Goal: Task Accomplishment & Management: Complete application form

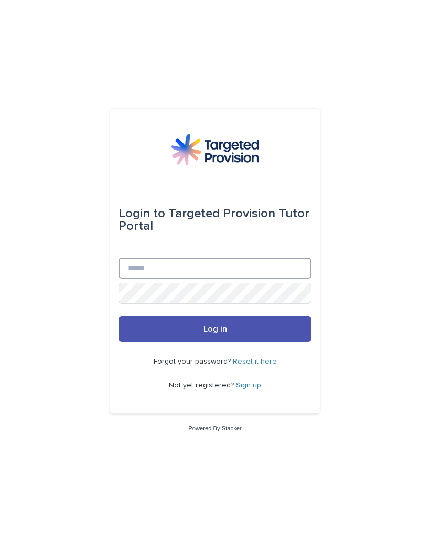
click at [138, 279] on input "Email" at bounding box center [215, 268] width 193 height 21
type input "**********"
click at [211, 342] on button "Log in" at bounding box center [215, 329] width 193 height 25
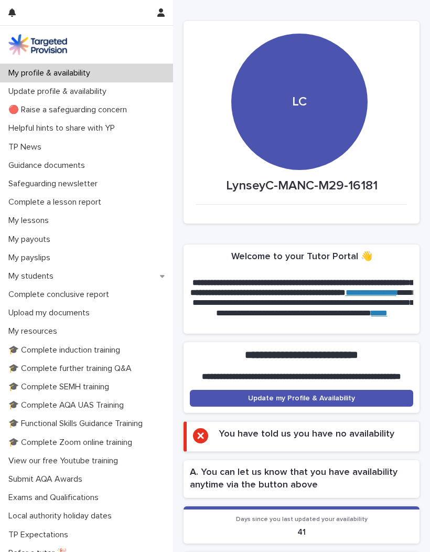
click at [34, 280] on p "My students" at bounding box center [33, 276] width 58 height 10
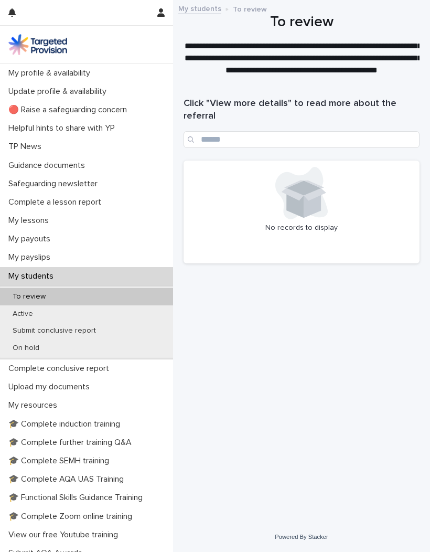
click at [21, 319] on div "Active" at bounding box center [86, 314] width 173 height 17
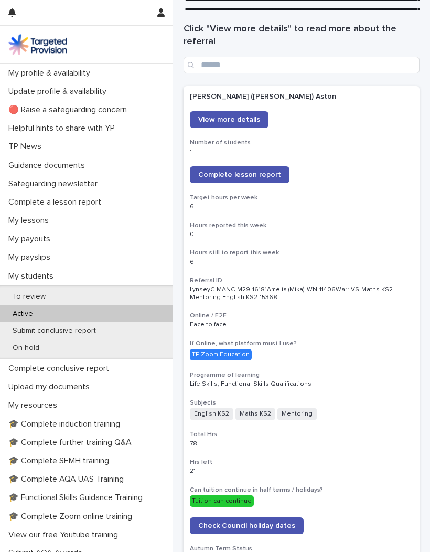
scroll to position [73, 0]
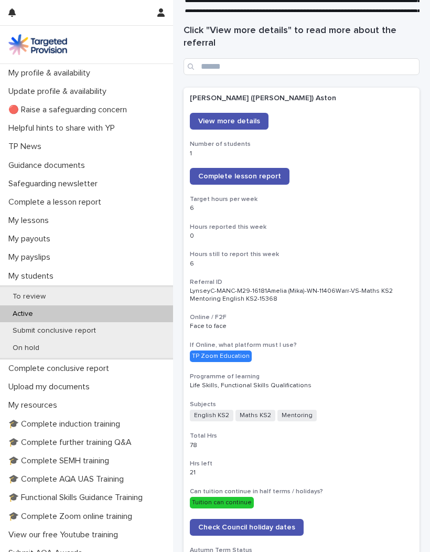
click at [256, 180] on link "Complete lesson report" at bounding box center [240, 176] width 100 height 17
